Goal: Information Seeking & Learning: Learn about a topic

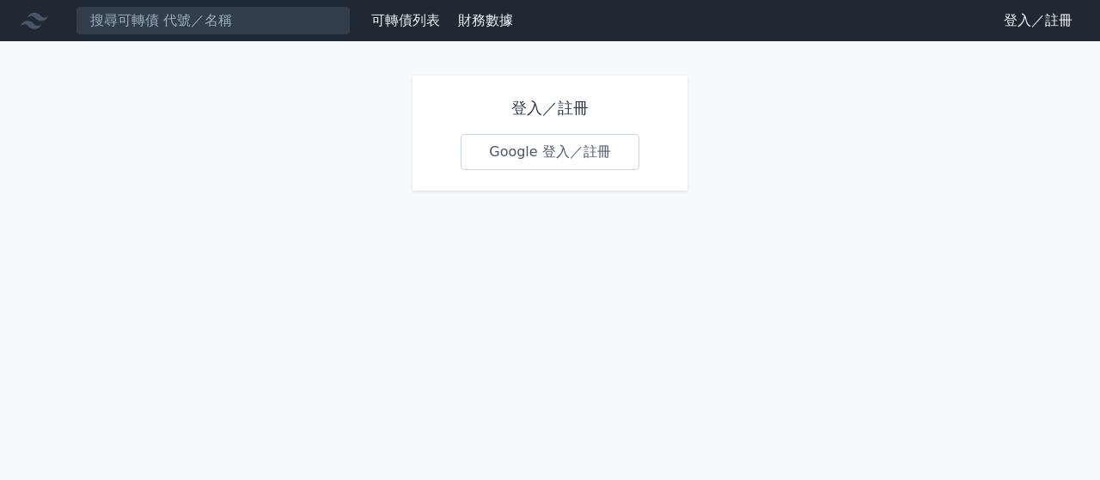
click at [537, 148] on link "Google 登入／註冊" at bounding box center [550, 152] width 179 height 36
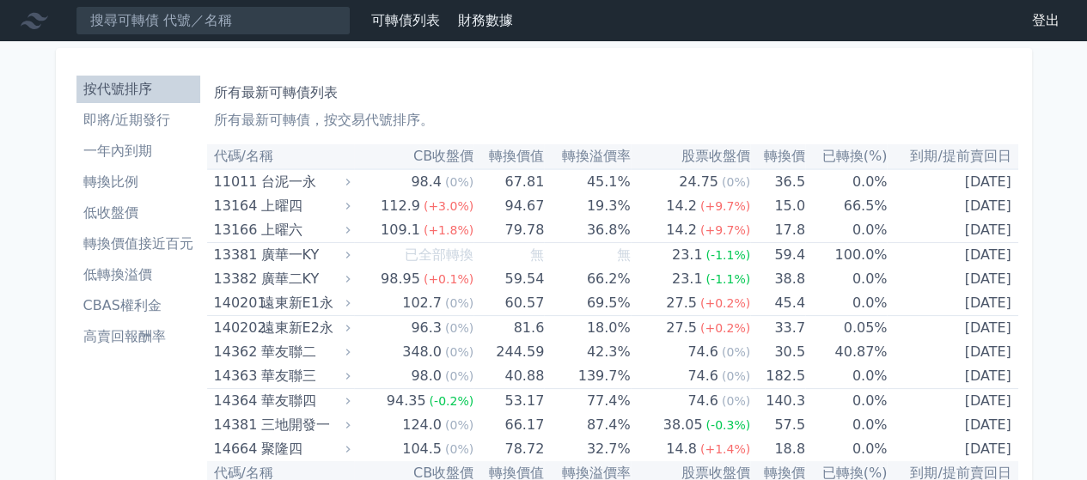
click at [119, 122] on li "即將/近期發行" at bounding box center [138, 120] width 124 height 21
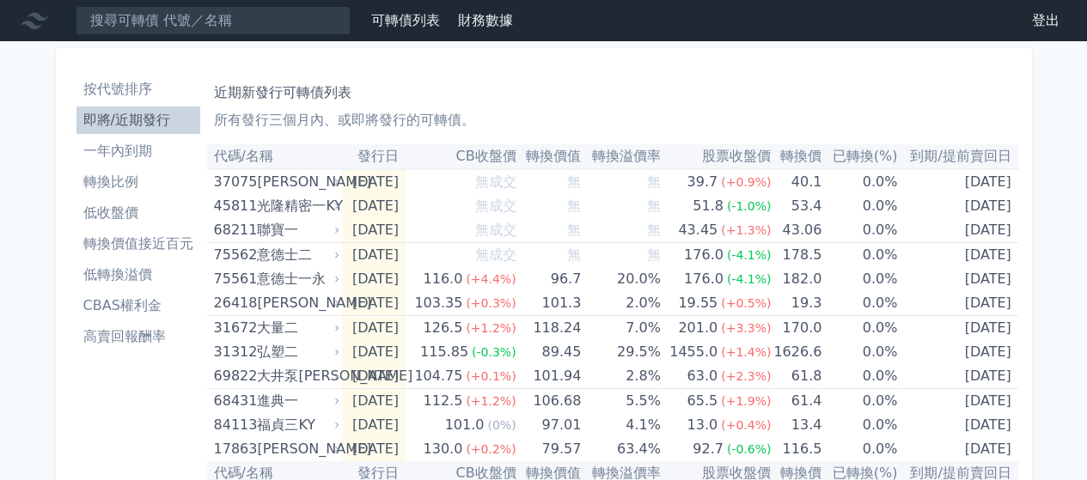
click at [135, 150] on li "一年內到期" at bounding box center [138, 151] width 124 height 21
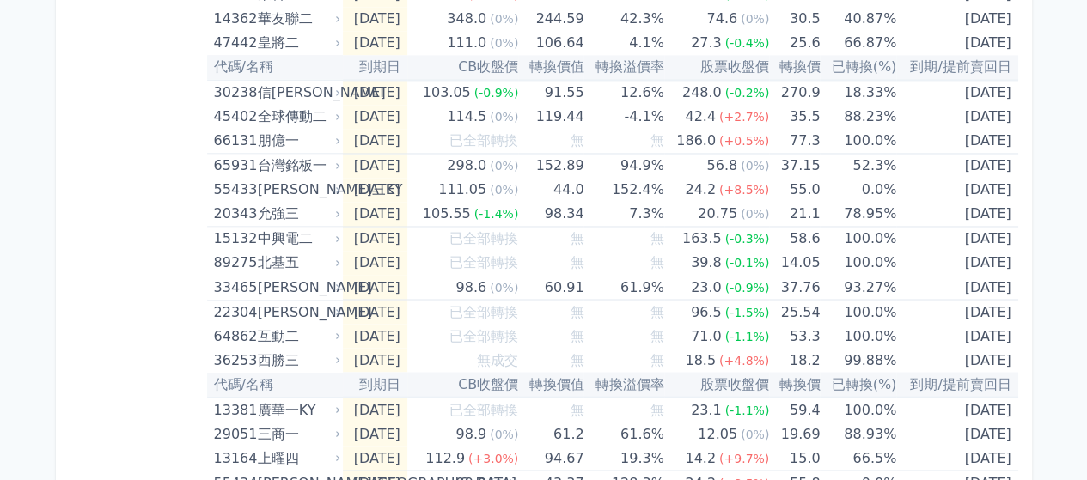
scroll to position [1350, 0]
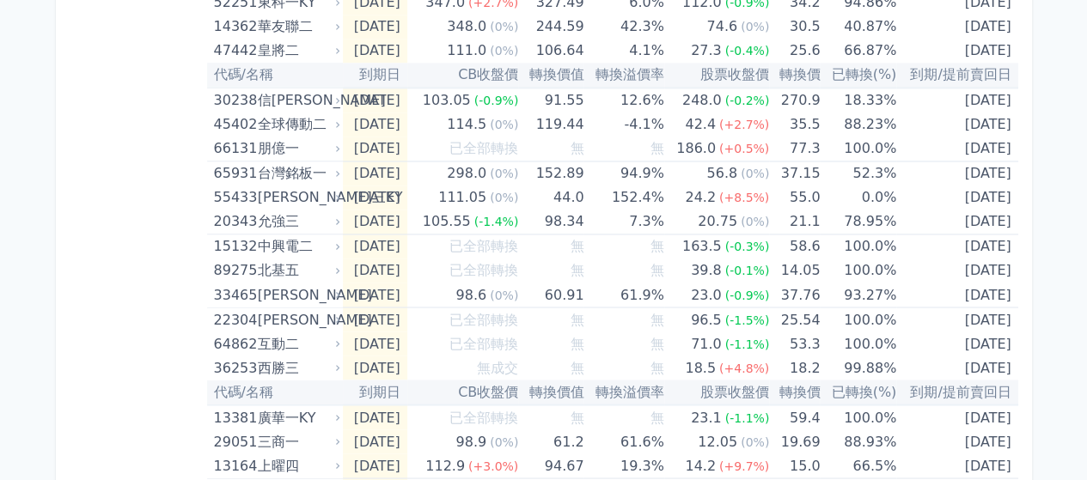
drag, startPoint x: 1090, startPoint y: 46, endPoint x: 29, endPoint y: 296, distance: 1090.3
click at [29, 296] on div "可轉債列表 財務數據 可轉債列表 財務數據 登出 登出 按代號排序 即將/近期發行 一年內到期 轉換比例 低收盤價 轉換價值接近百元 低轉換溢價" at bounding box center [543, 187] width 1087 height 3075
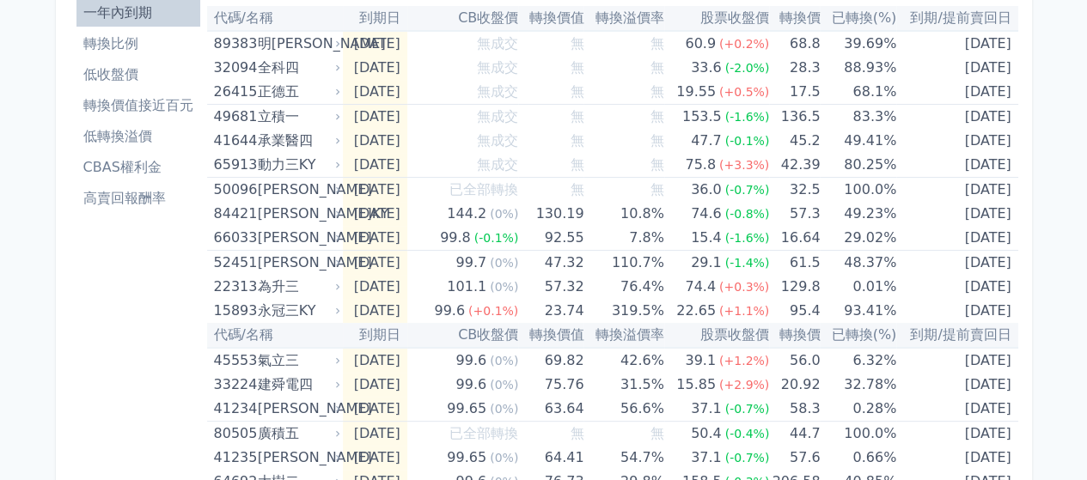
scroll to position [0, 0]
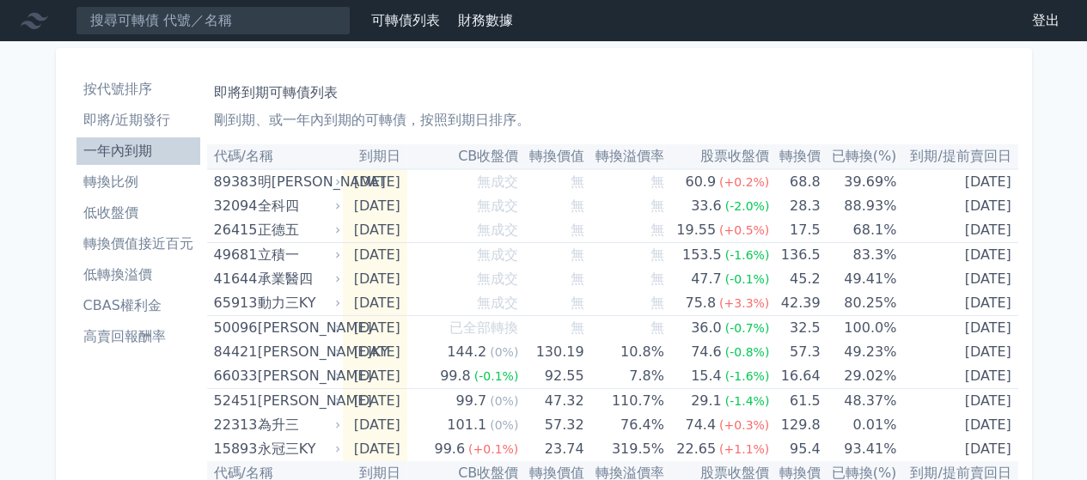
click at [137, 244] on li "轉換價值接近百元" at bounding box center [138, 244] width 124 height 21
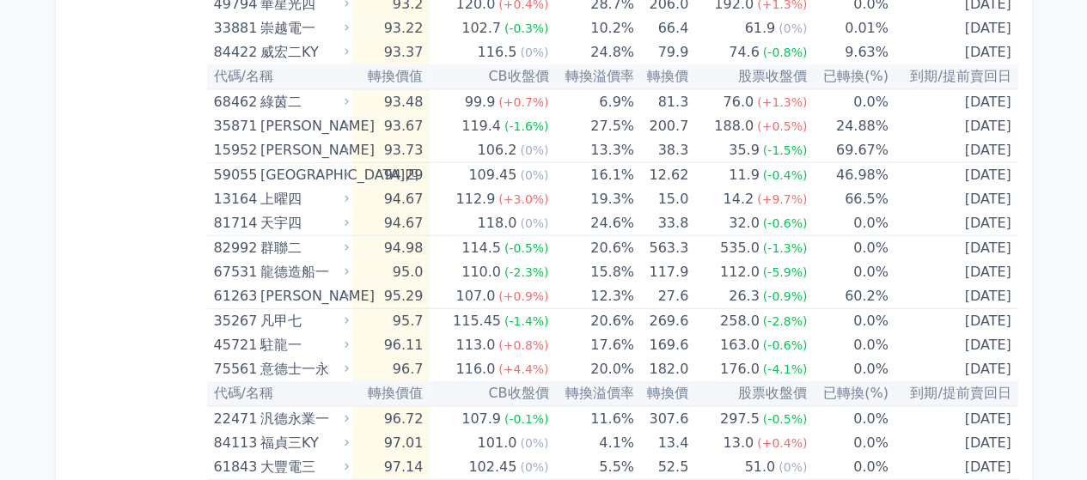
scroll to position [1998, 0]
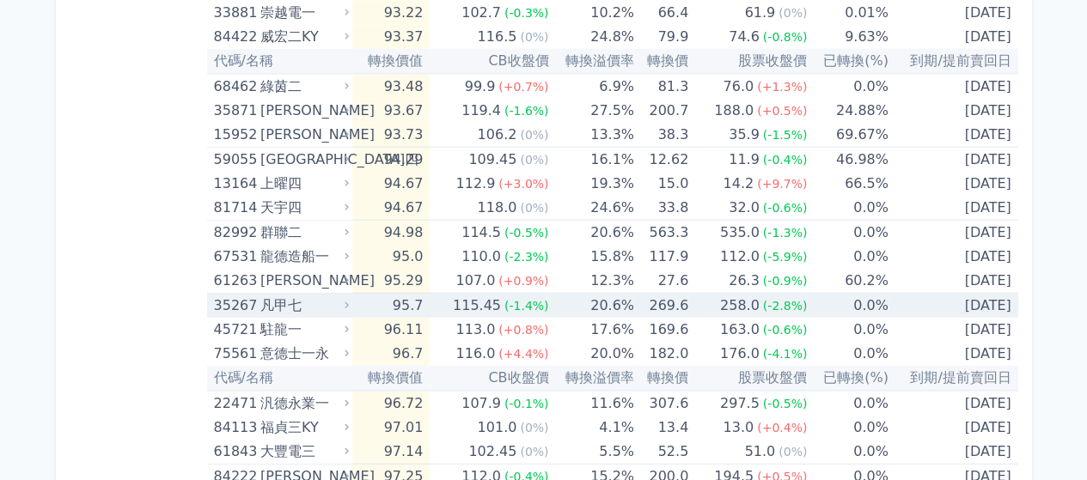
click at [344, 298] on div "凡甲七" at bounding box center [302, 306] width 85 height 24
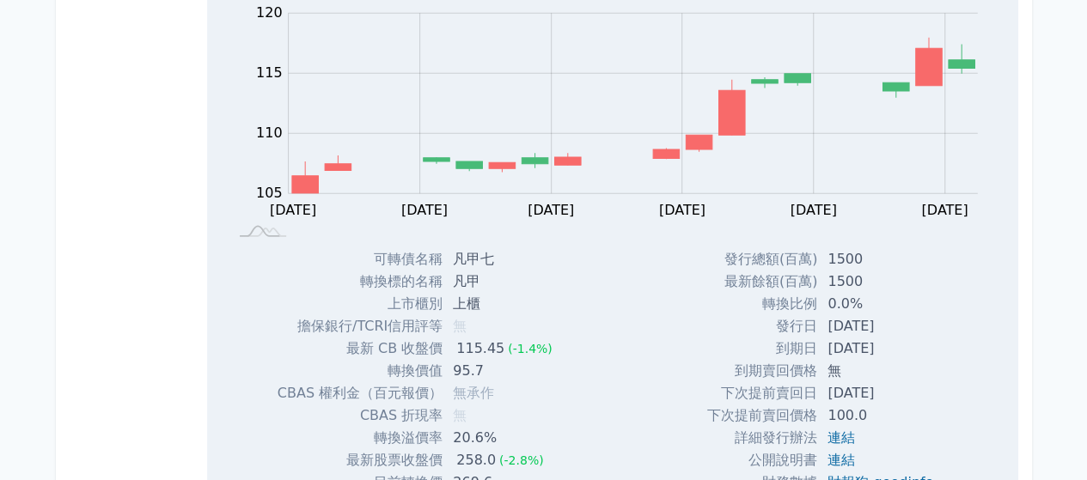
scroll to position [2428, 0]
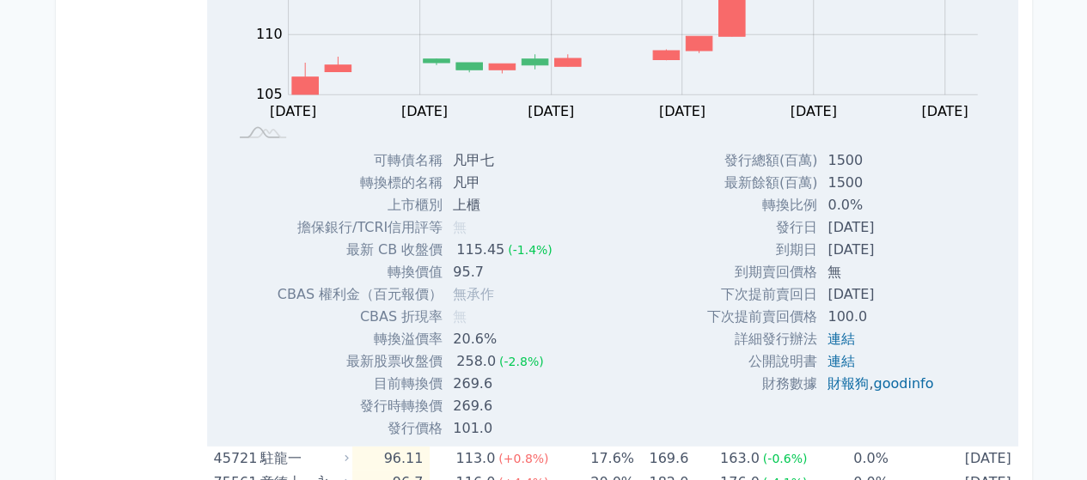
drag, startPoint x: 823, startPoint y: 222, endPoint x: 897, endPoint y: 222, distance: 73.9
click at [897, 222] on td "[DATE]" at bounding box center [882, 228] width 130 height 22
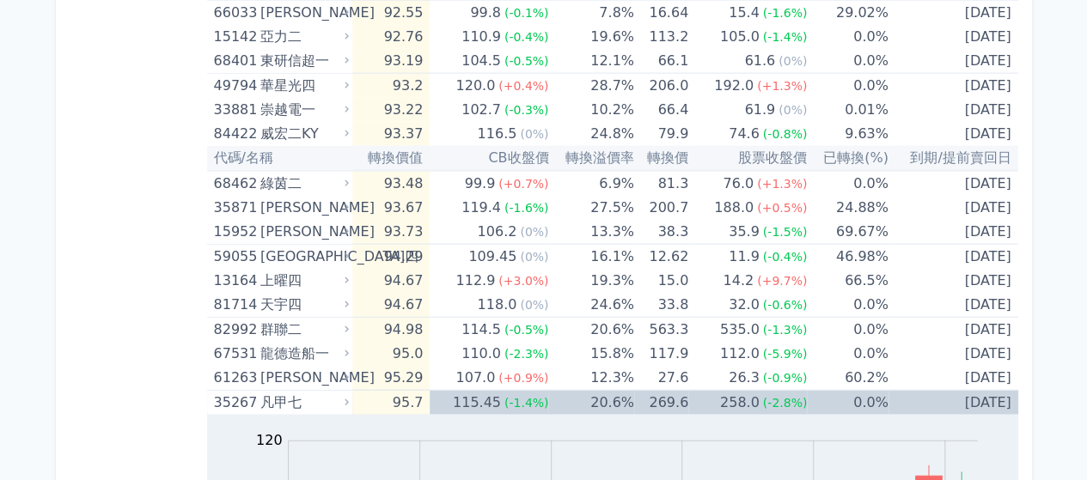
scroll to position [1988, 0]
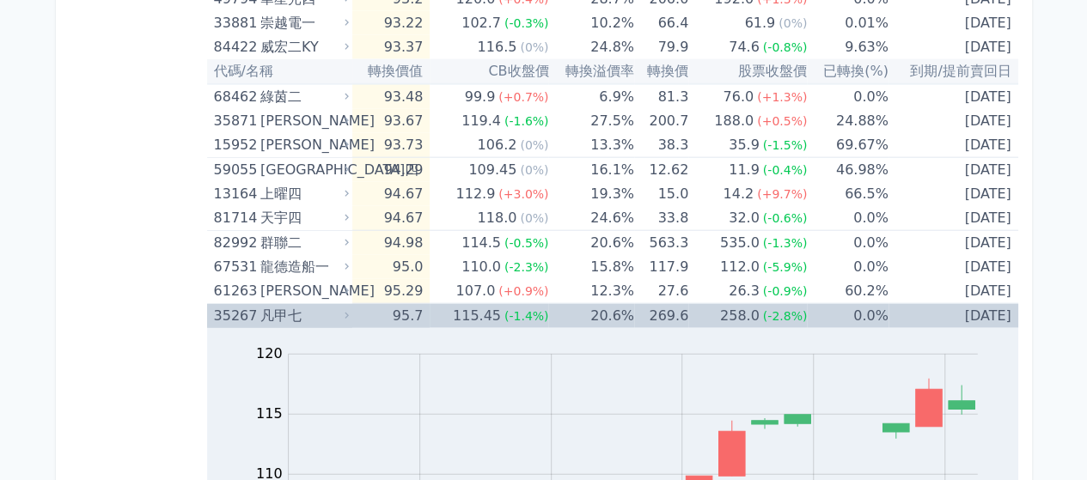
click at [349, 310] on icon at bounding box center [346, 315] width 11 height 11
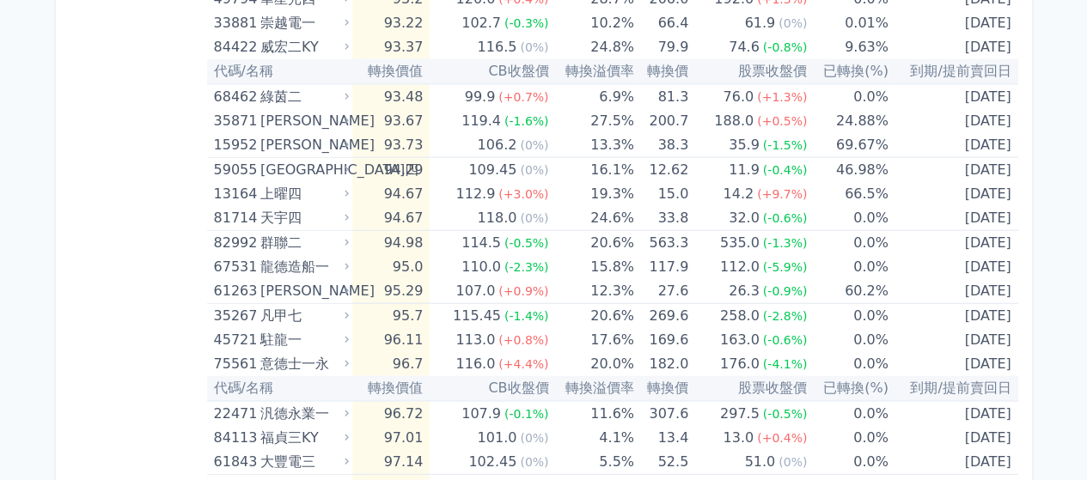
drag, startPoint x: 1095, startPoint y: 266, endPoint x: 123, endPoint y: 328, distance: 973.9
click at [123, 328] on div "按代號排序 即將/近期發行 一年內到期 轉換比例 低收盤價 轉換價值接近百元 低轉換溢價 CBAS權利金 高賣回報酬率" at bounding box center [138, 46] width 137 height 3930
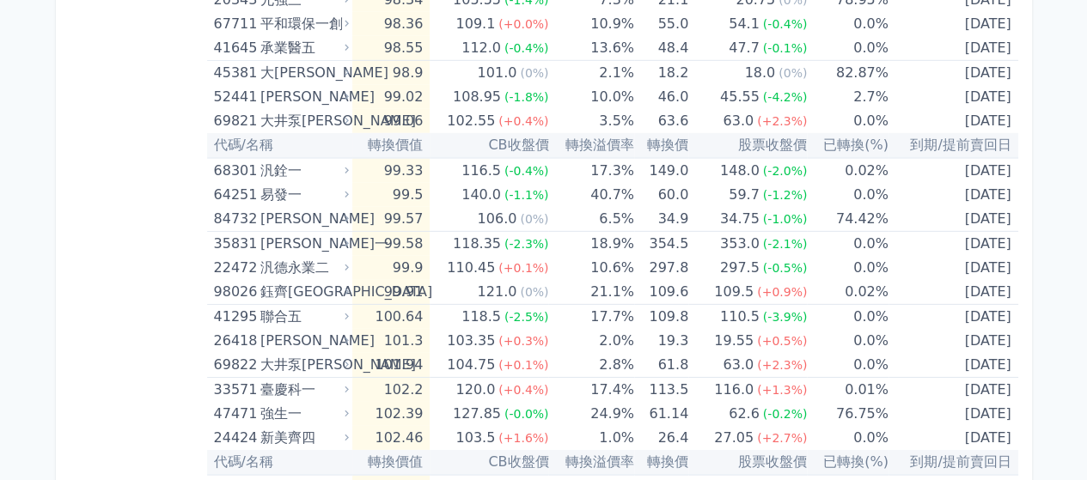
scroll to position [2543, 0]
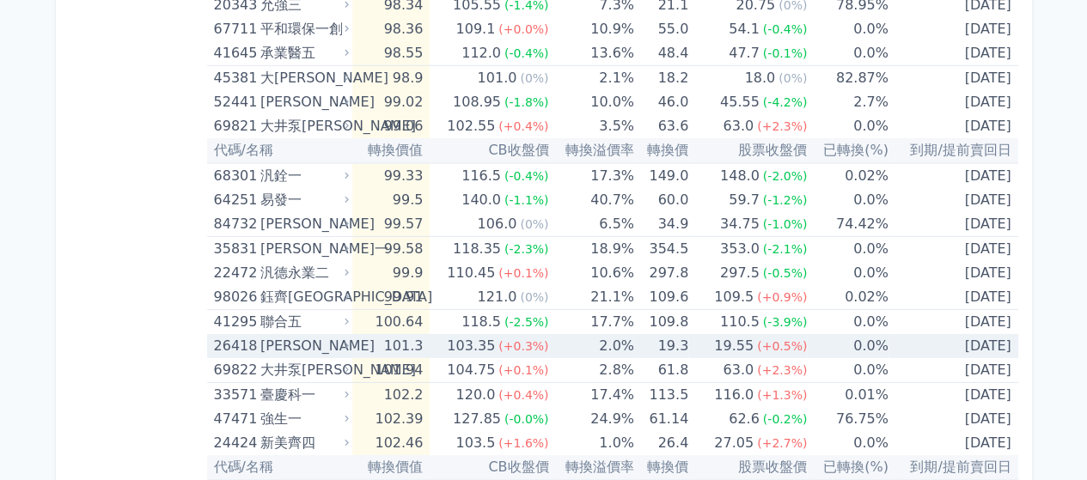
click at [346, 344] on icon at bounding box center [346, 345] width 11 height 11
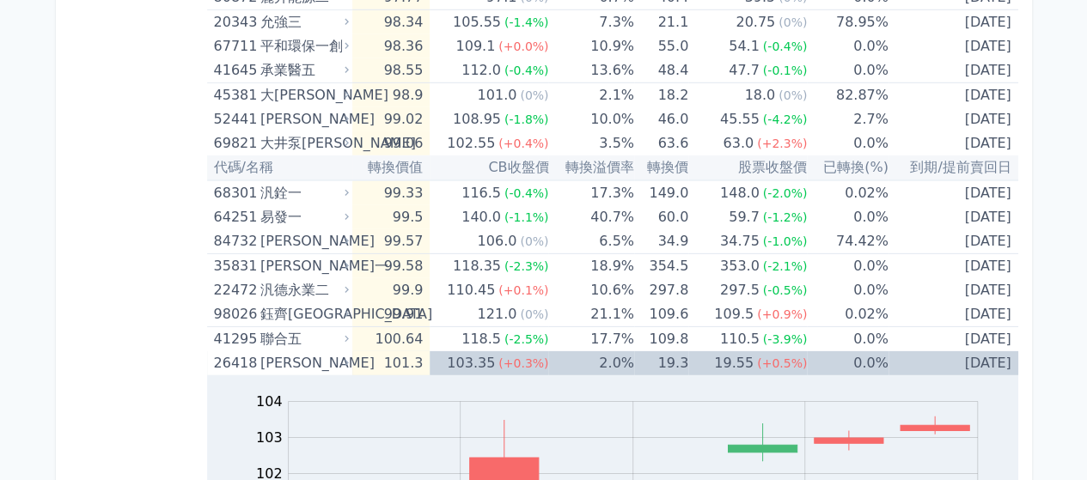
scroll to position [2502, 0]
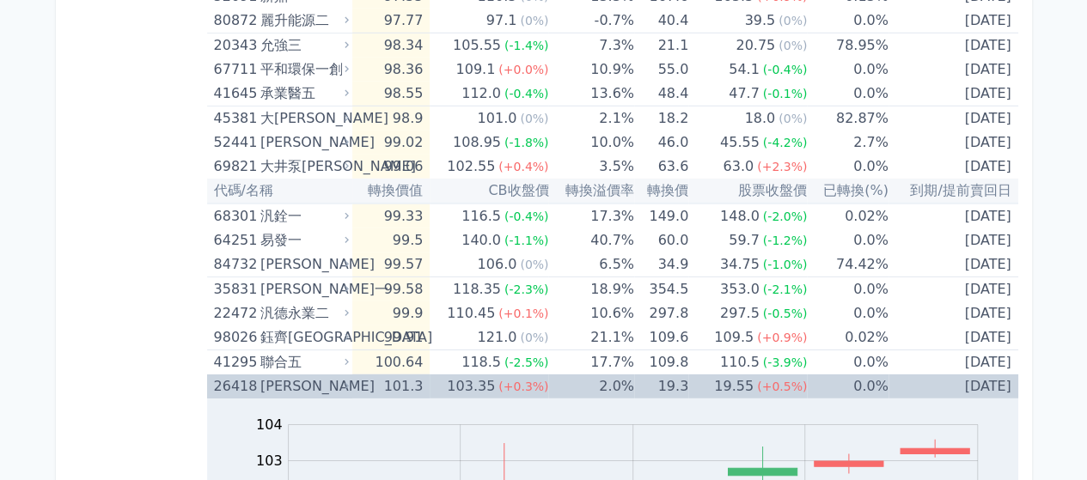
click at [352, 381] on icon at bounding box center [346, 386] width 11 height 11
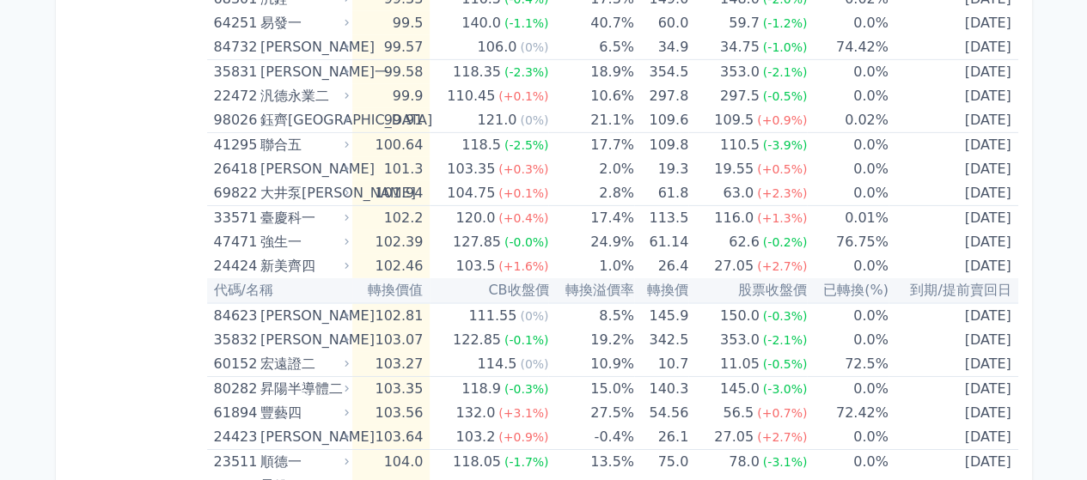
scroll to position [2725, 0]
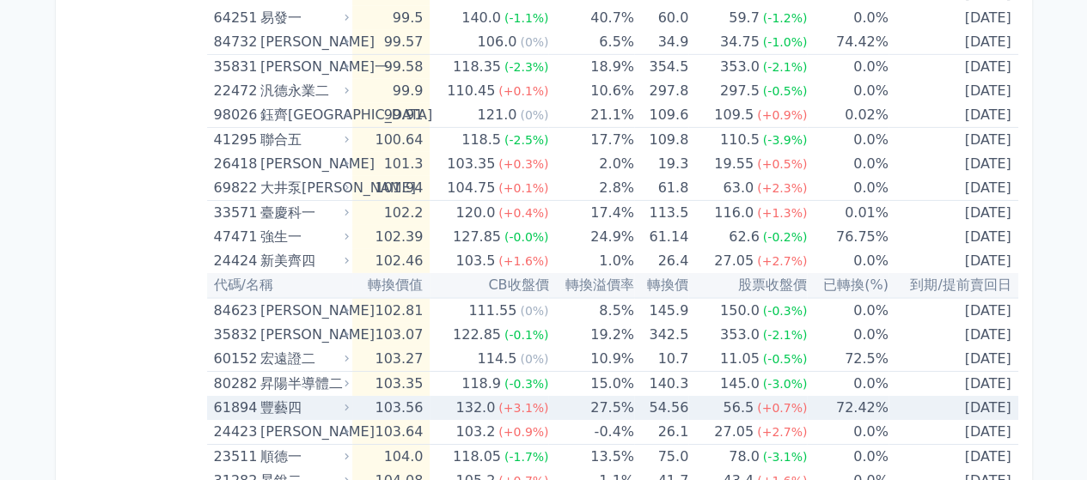
click at [321, 397] on div "豐藝四" at bounding box center [302, 408] width 85 height 24
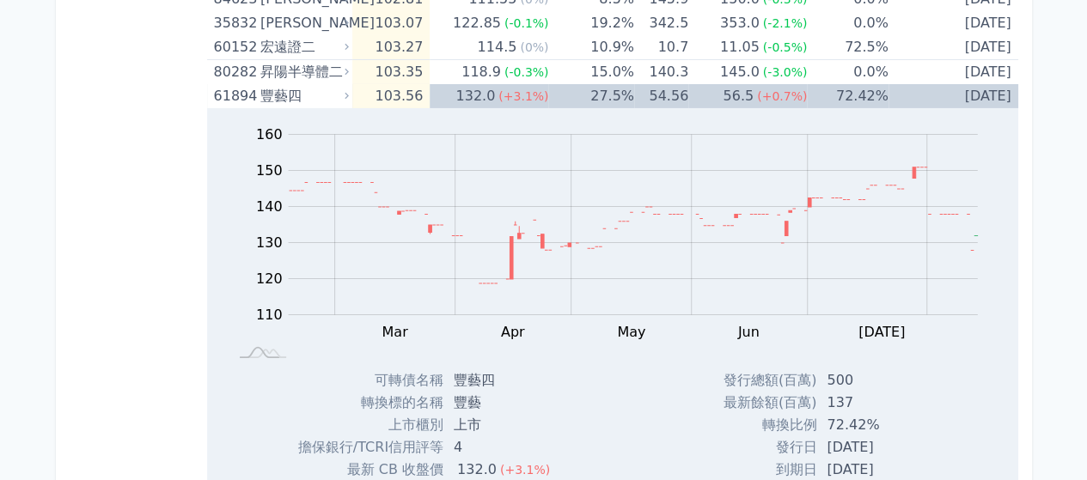
scroll to position [2920, 0]
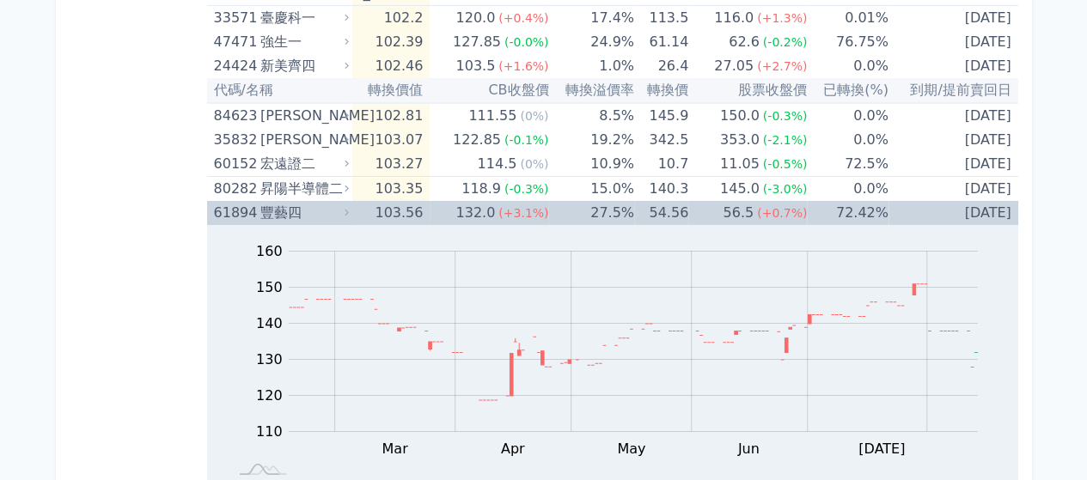
click at [220, 205] on div "61894" at bounding box center [235, 213] width 42 height 24
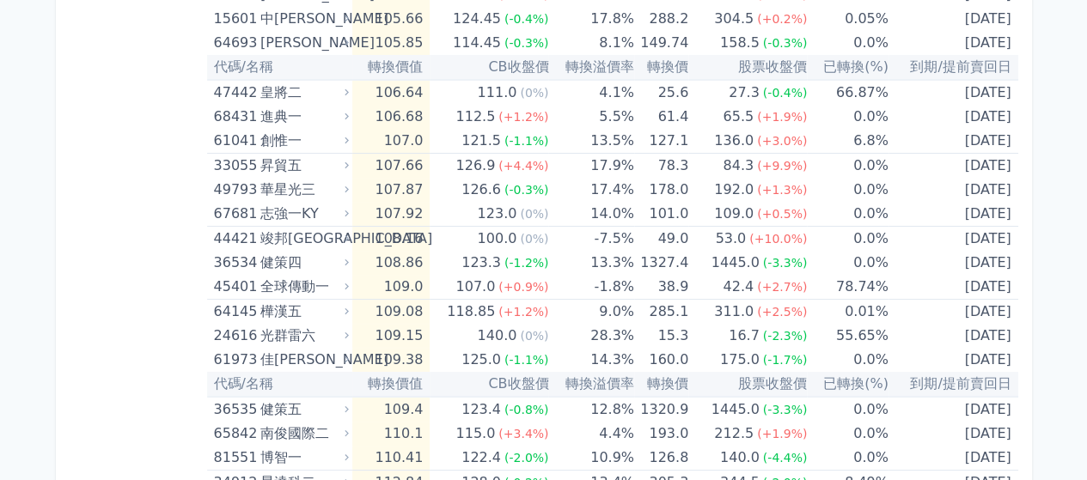
scroll to position [3153, 0]
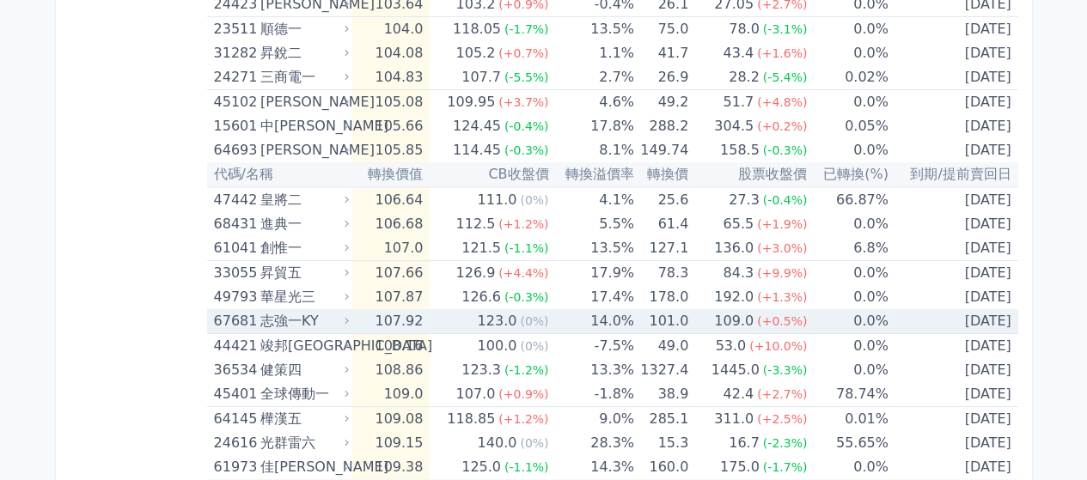
click at [516, 315] on div "123.0" at bounding box center [496, 321] width 46 height 24
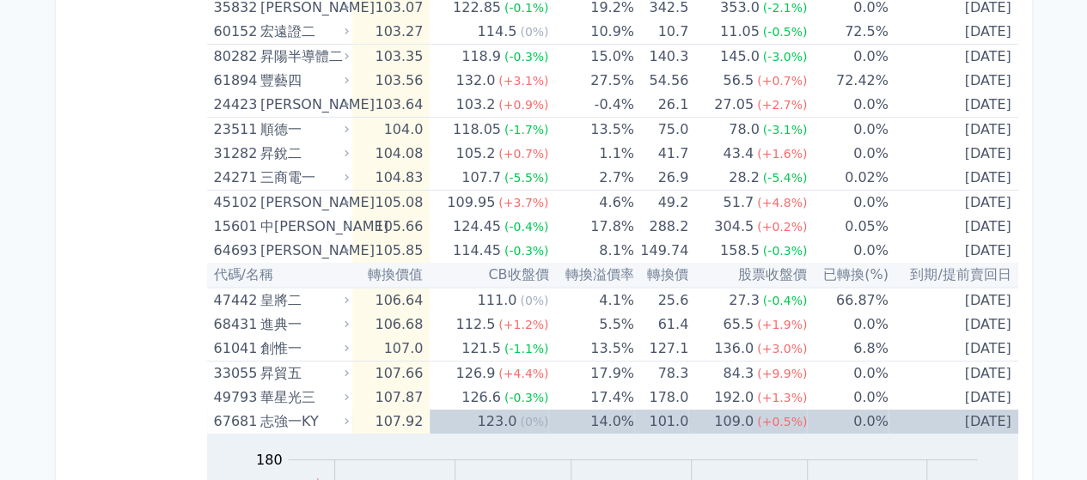
scroll to position [3046, 0]
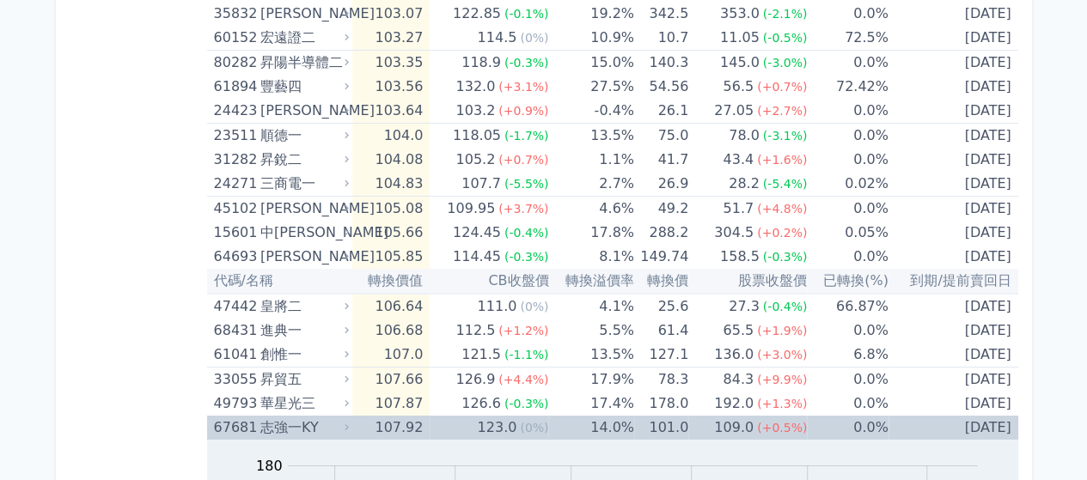
click at [327, 416] on div "志強一KY" at bounding box center [302, 428] width 85 height 24
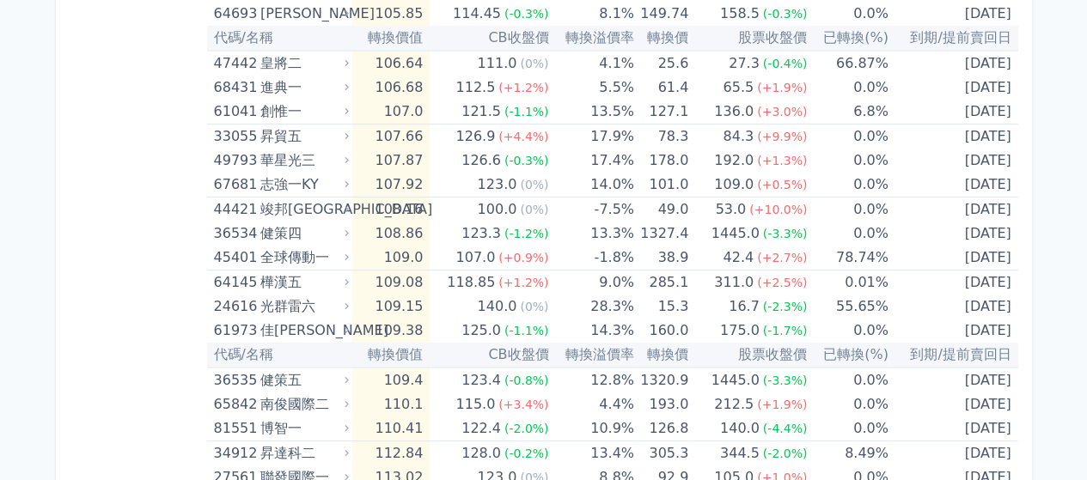
scroll to position [3258, 0]
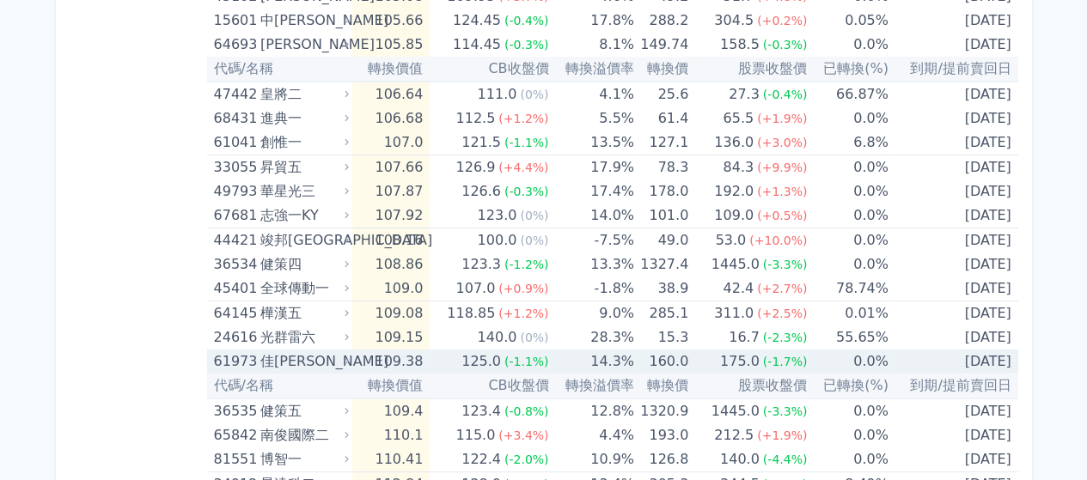
click at [682, 351] on td "160.0" at bounding box center [661, 362] width 54 height 24
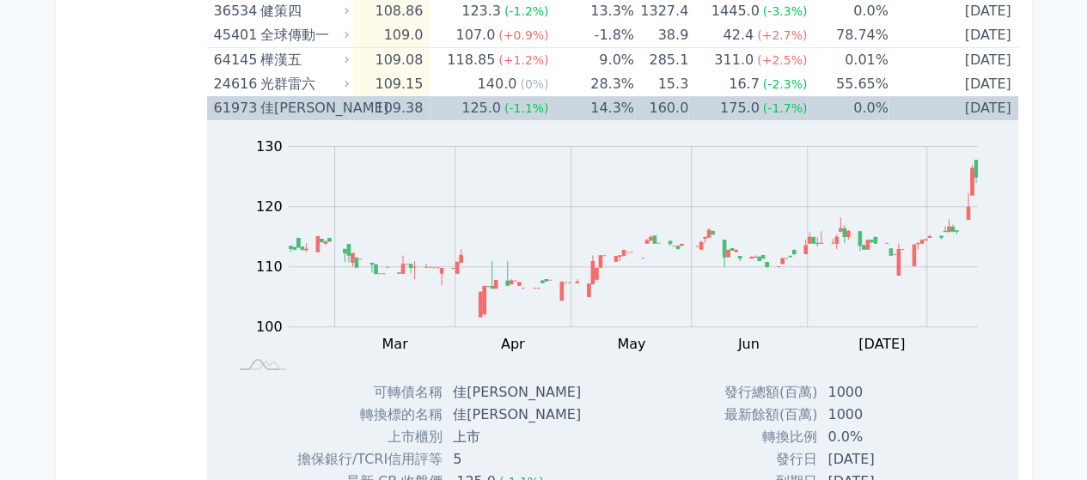
scroll to position [3430, 0]
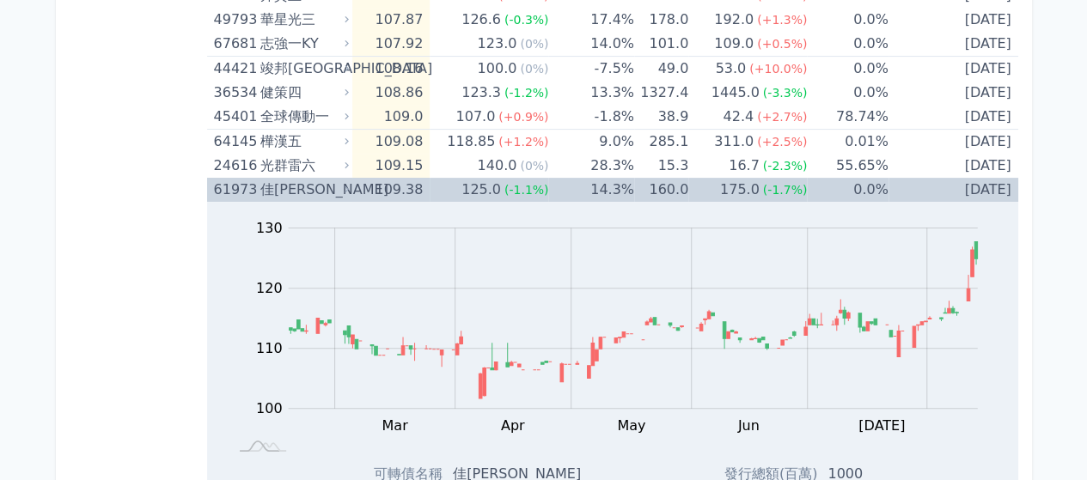
click at [632, 181] on td "14.3%" at bounding box center [590, 190] width 85 height 24
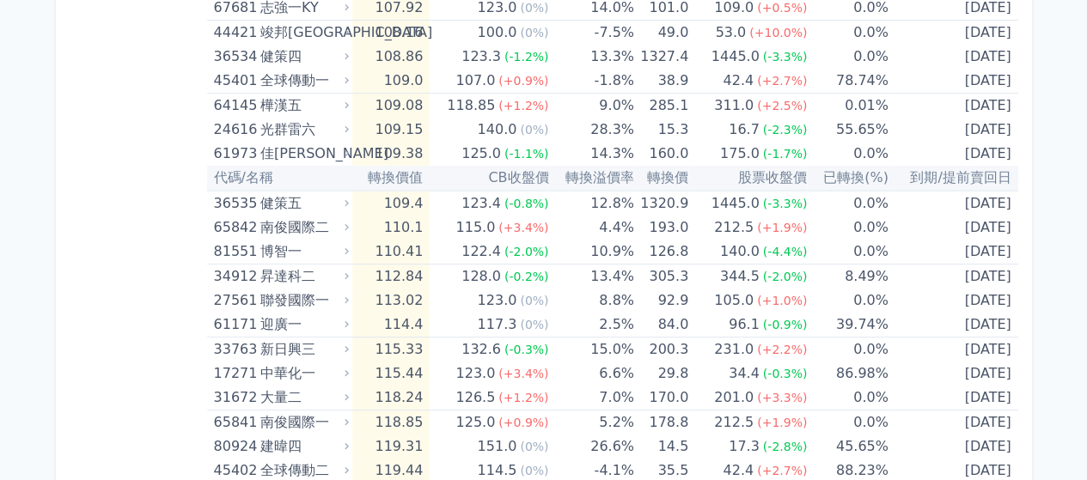
scroll to position [3535, 0]
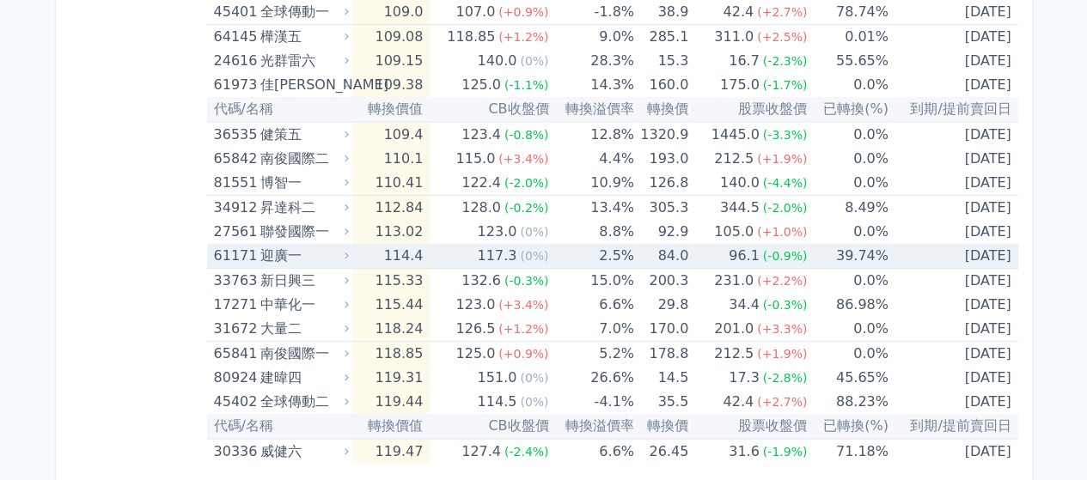
click at [516, 244] on div "117.3" at bounding box center [496, 256] width 46 height 24
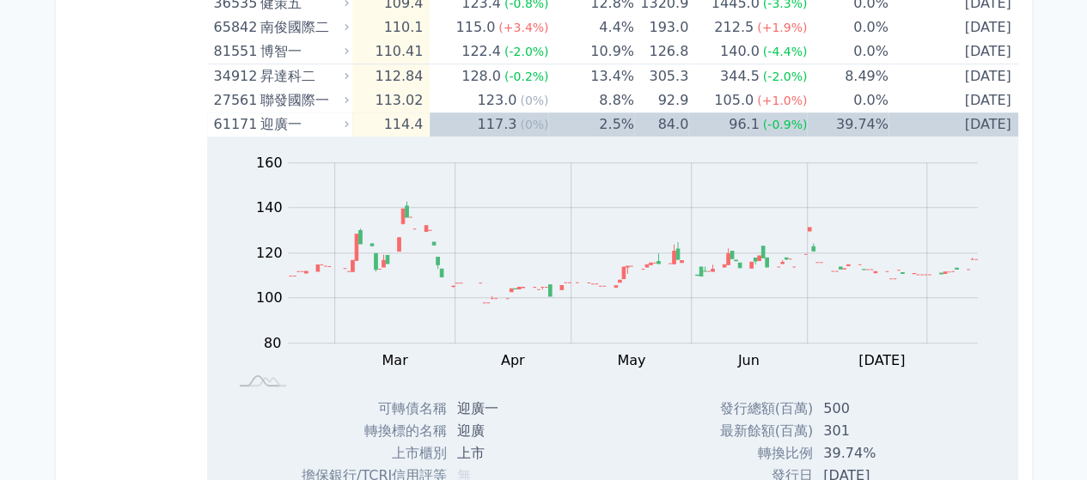
scroll to position [3503, 0]
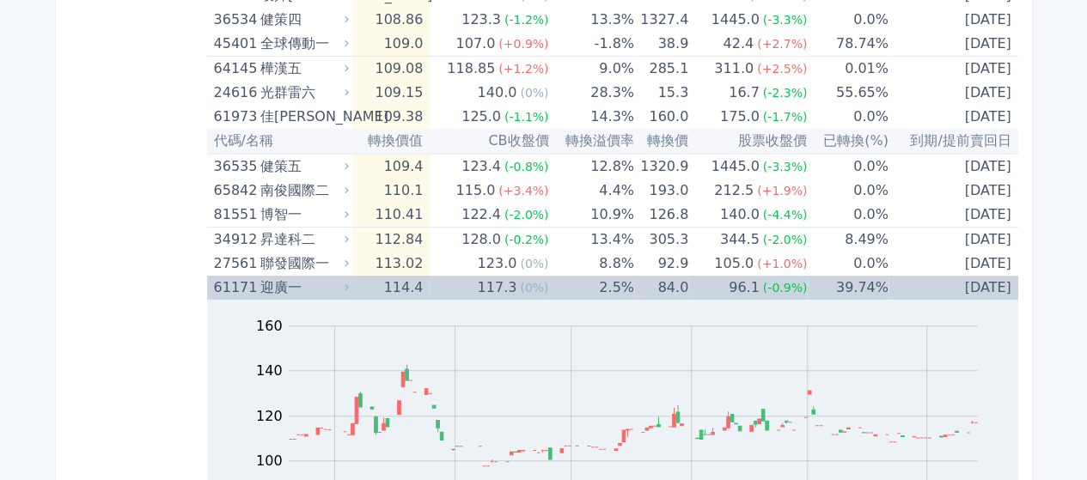
click at [351, 276] on div "61171 迎廣一" at bounding box center [283, 288] width 138 height 24
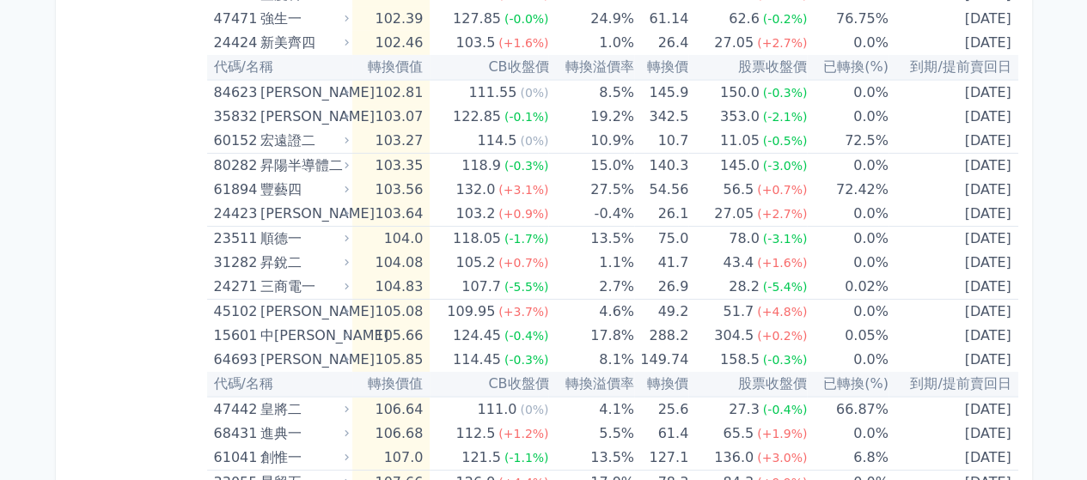
scroll to position [2938, 0]
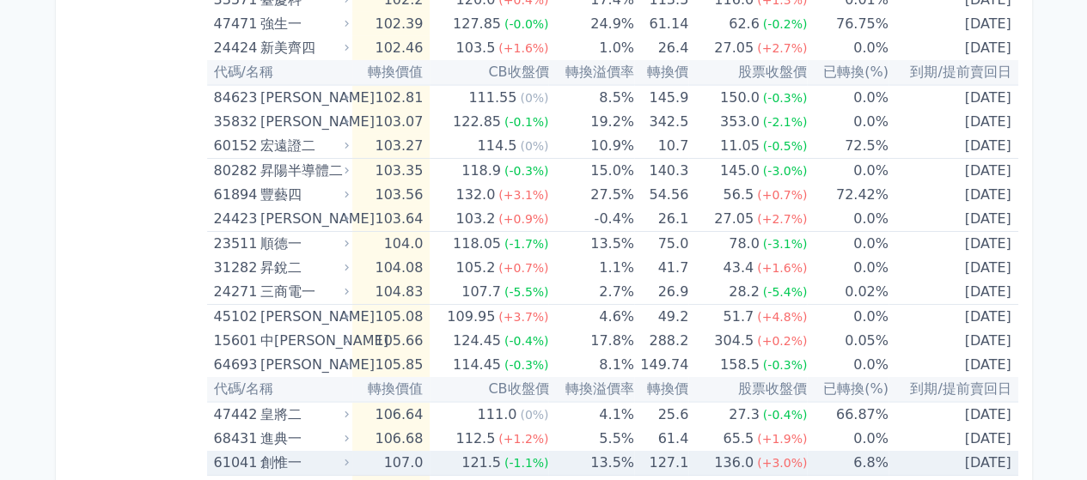
click at [775, 458] on span "(+3.0%)" at bounding box center [782, 463] width 50 height 14
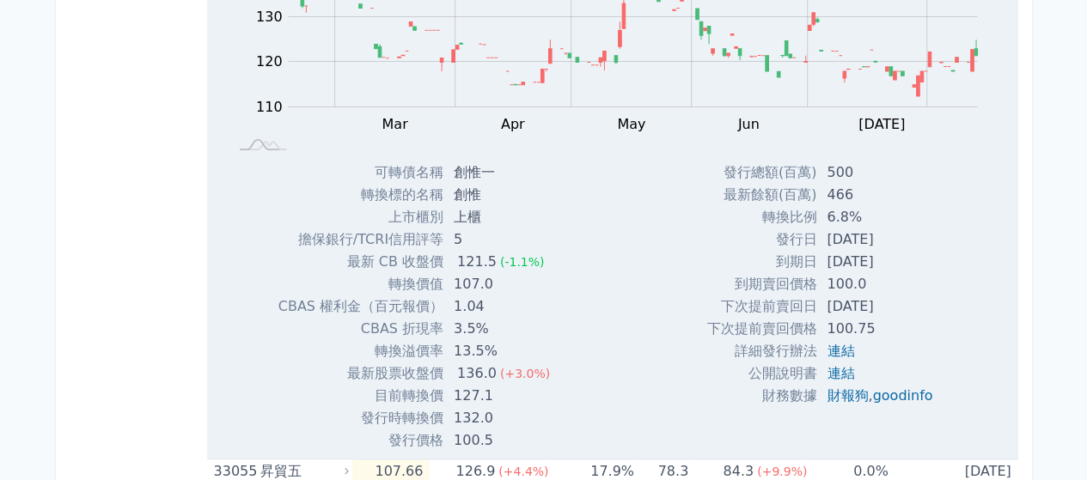
scroll to position [3539, 0]
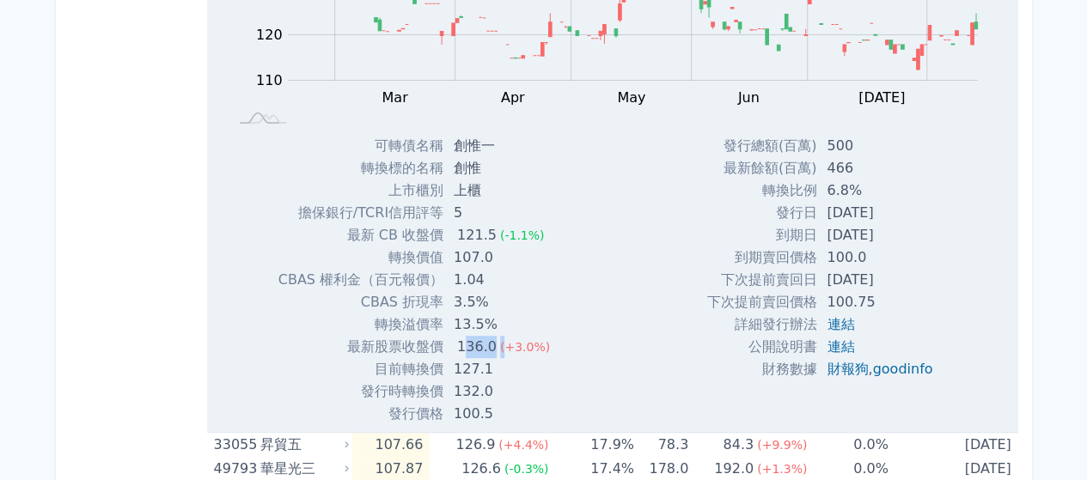
drag, startPoint x: 468, startPoint y: 338, endPoint x: 498, endPoint y: 340, distance: 30.2
click at [498, 340] on td "136.0 (+3.0%)" at bounding box center [503, 347] width 120 height 22
click at [464, 336] on div "136.0" at bounding box center [477, 347] width 46 height 22
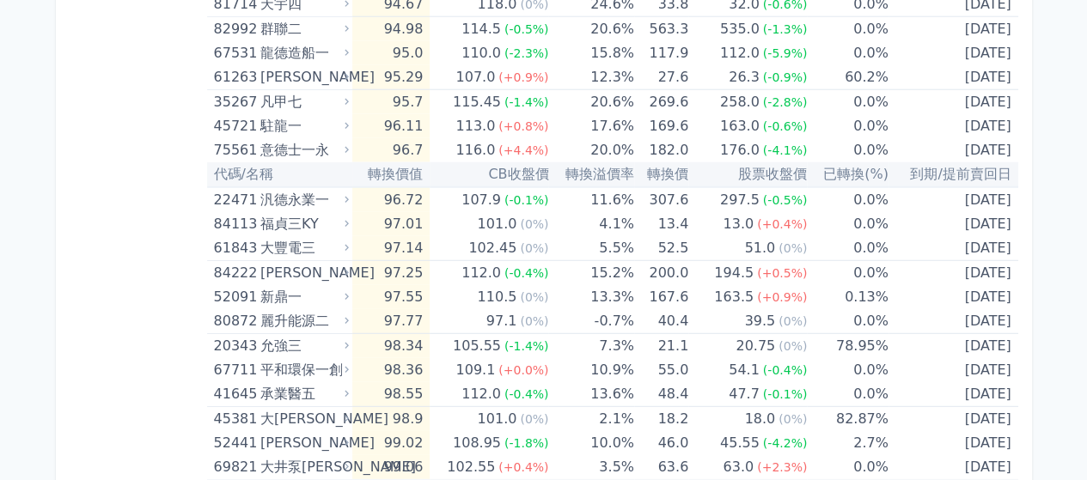
scroll to position [2189, 0]
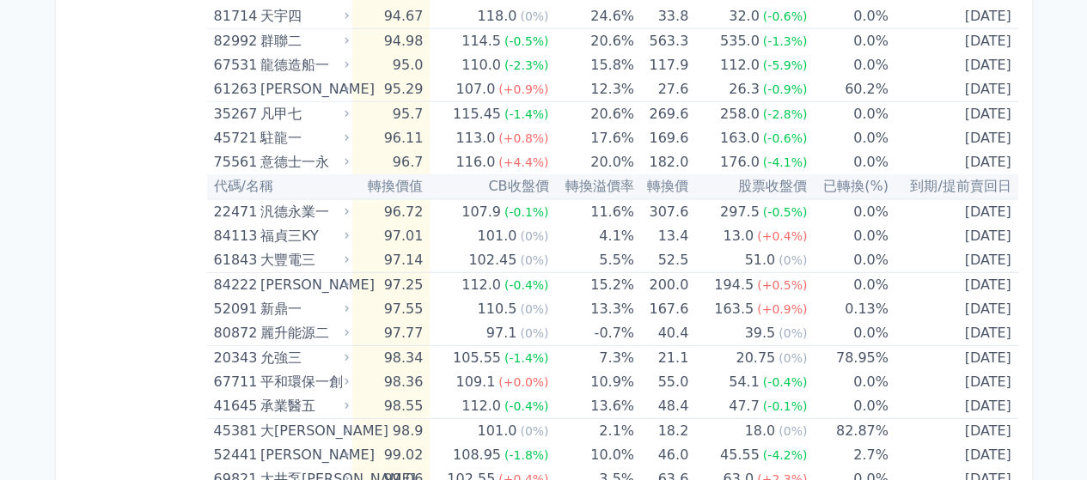
drag, startPoint x: 1099, startPoint y: 418, endPoint x: 141, endPoint y: 286, distance: 967.1
click at [141, 286] on div "按代號排序 即將/近期發行 一年內到期 轉換比例 低收盤價 轉換價值接近百元 低轉換溢價 CBAS權利金 高賣回報酬率" at bounding box center [138, 123] width 137 height 4489
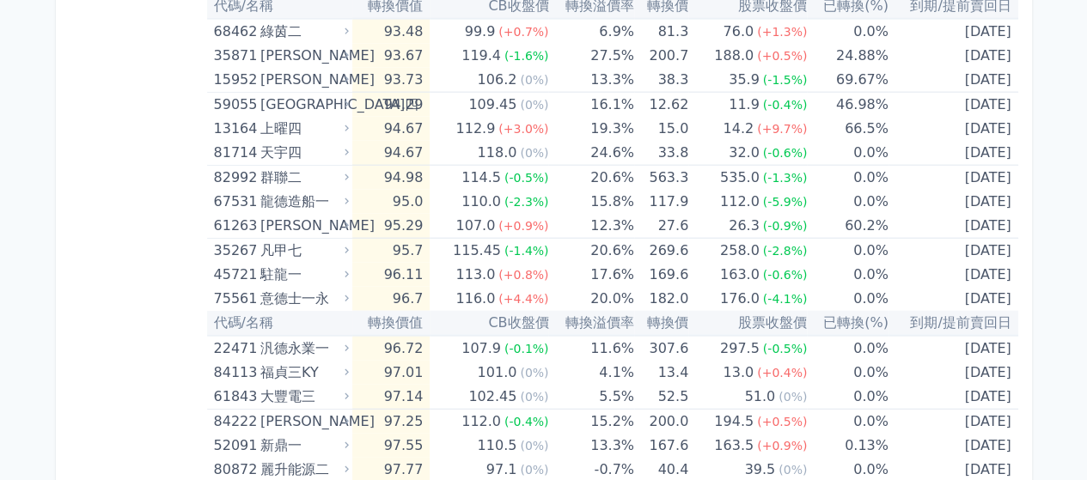
scroll to position [2042, 0]
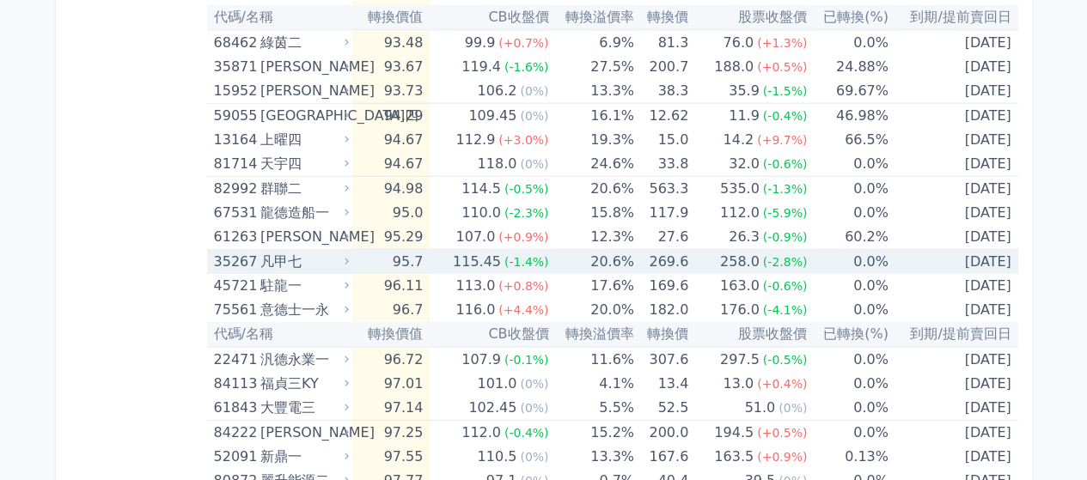
click at [318, 262] on div "凡甲七" at bounding box center [302, 262] width 85 height 24
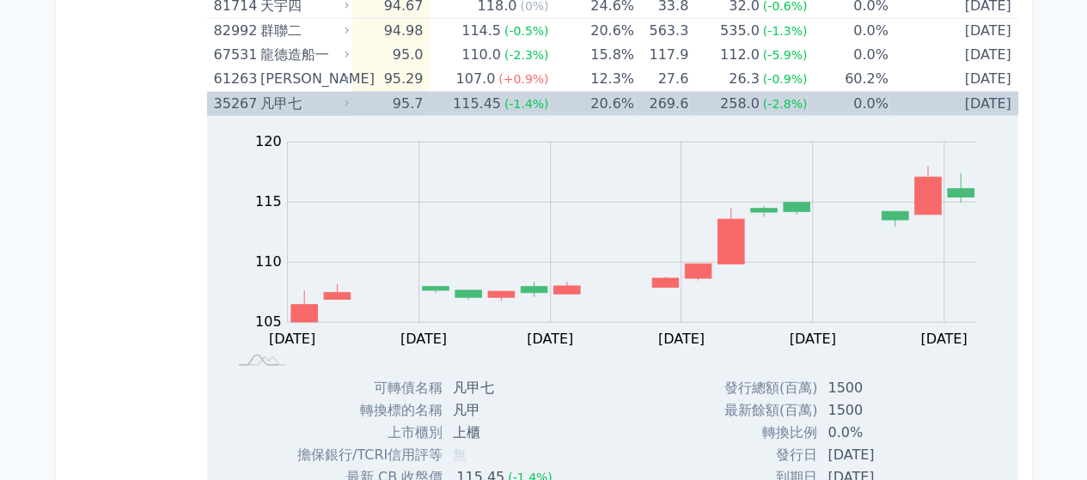
scroll to position [2214, 0]
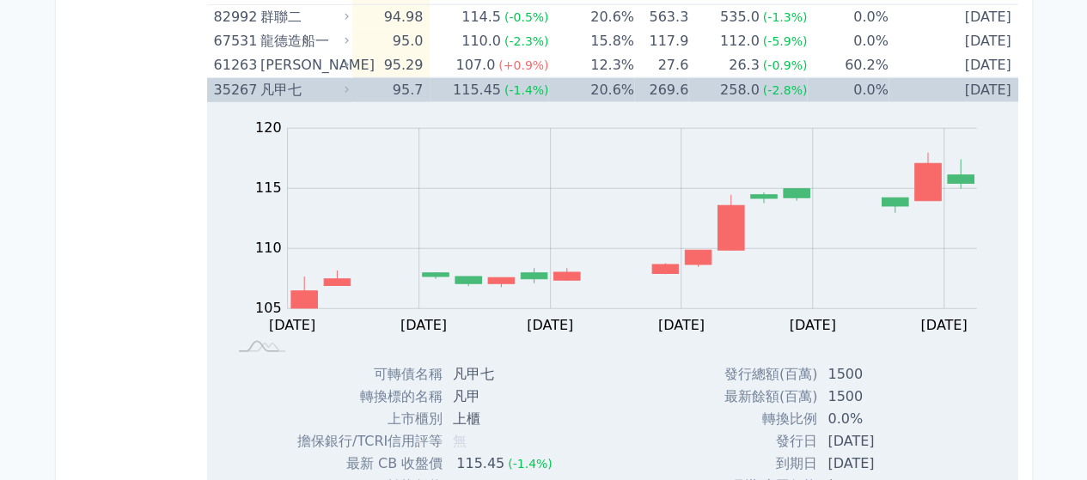
click at [303, 83] on div "凡甲七" at bounding box center [302, 90] width 85 height 24
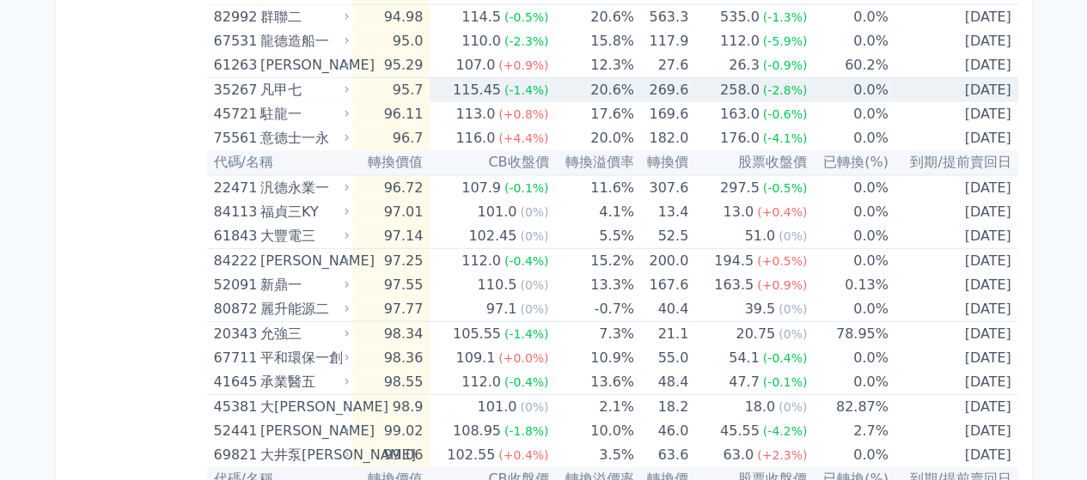
click at [308, 86] on div "凡甲七" at bounding box center [302, 90] width 85 height 24
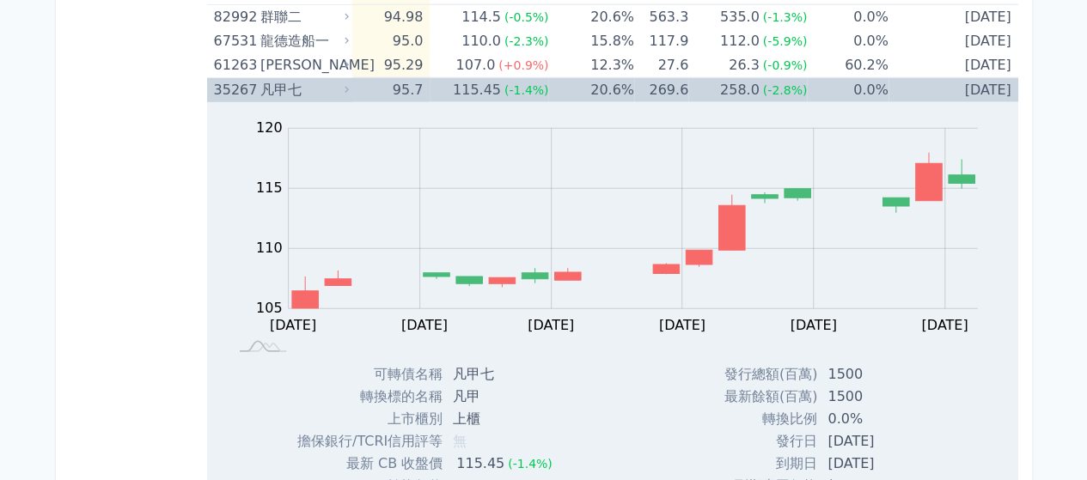
click at [288, 88] on div "凡甲七" at bounding box center [302, 90] width 85 height 24
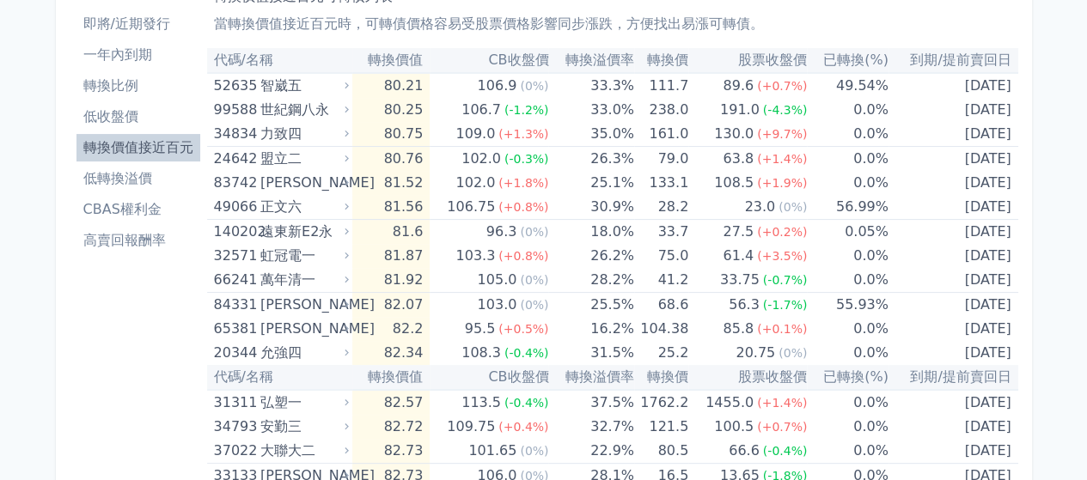
scroll to position [0, 0]
